Goal: Task Accomplishment & Management: Manage account settings

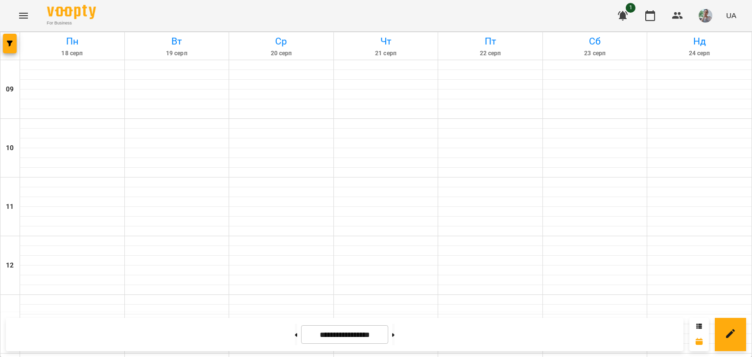
scroll to position [245, 0]
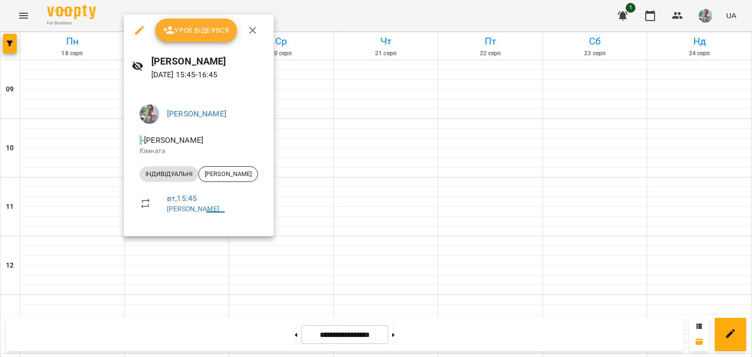
click at [196, 34] on span "Урок відбувся" at bounding box center [196, 30] width 67 height 12
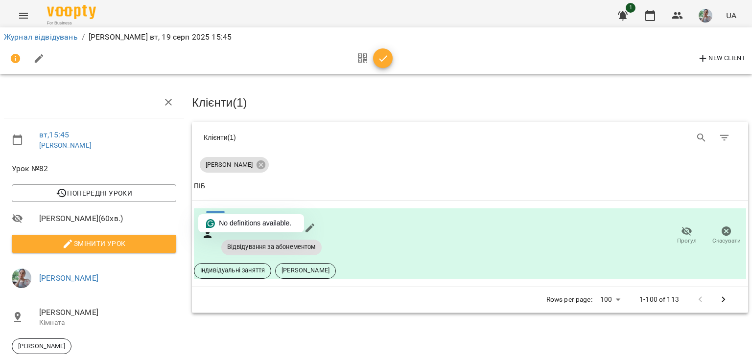
click at [386, 61] on icon "button" at bounding box center [383, 59] width 12 height 12
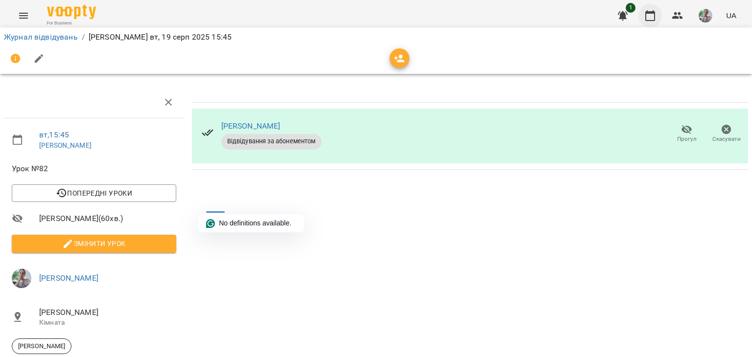
click at [650, 17] on icon "button" at bounding box center [650, 16] width 12 height 12
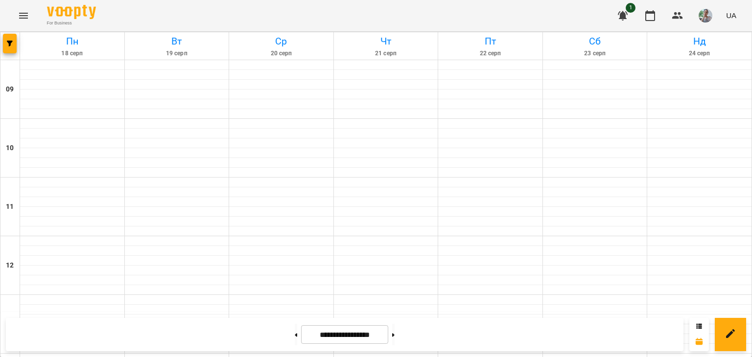
scroll to position [294, 0]
click at [623, 14] on icon "button" at bounding box center [623, 15] width 10 height 9
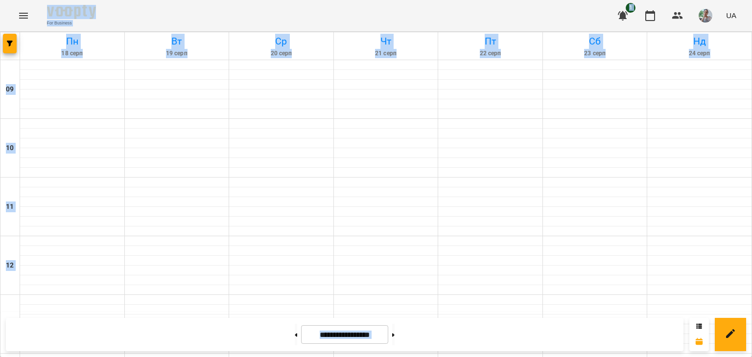
click at [623, 14] on icon "button" at bounding box center [623, 15] width 10 height 9
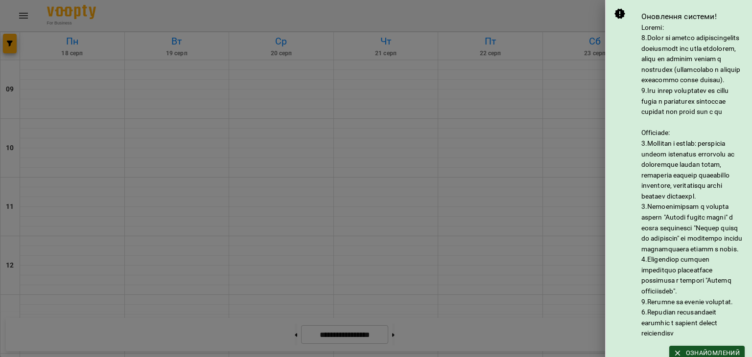
click at [572, 6] on div at bounding box center [376, 178] width 752 height 357
